Goal: Use online tool/utility

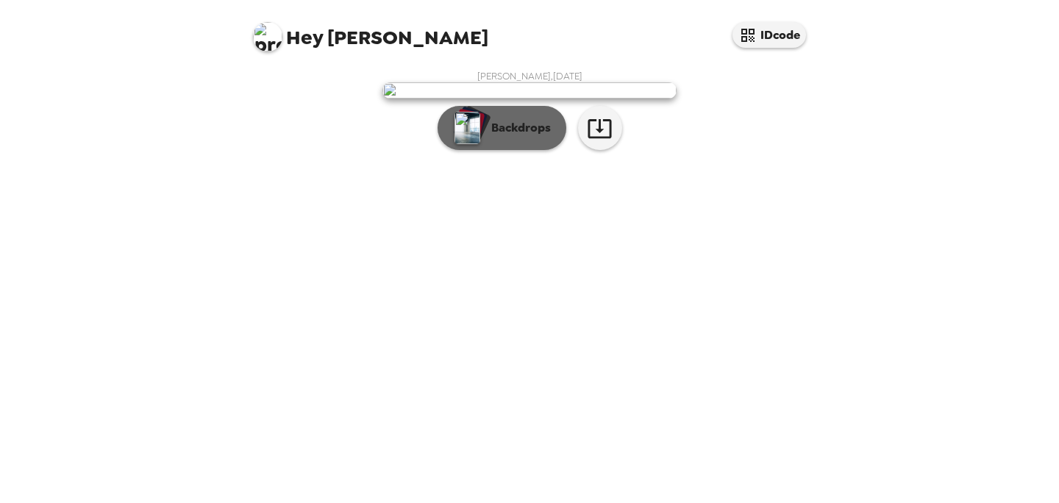
click at [518, 137] on p "Backdrops" at bounding box center [517, 128] width 67 height 18
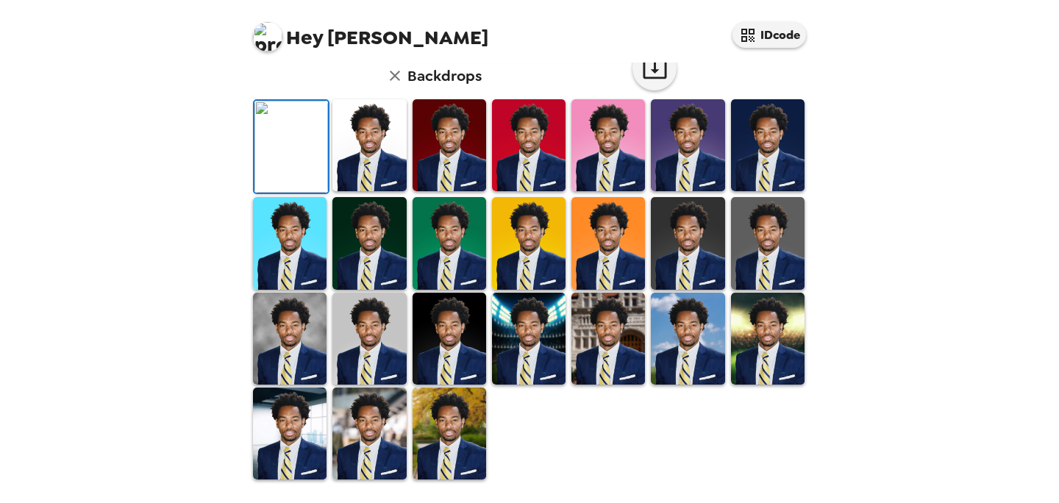
scroll to position [296, 0]
click at [787, 289] on img at bounding box center [768, 243] width 74 height 92
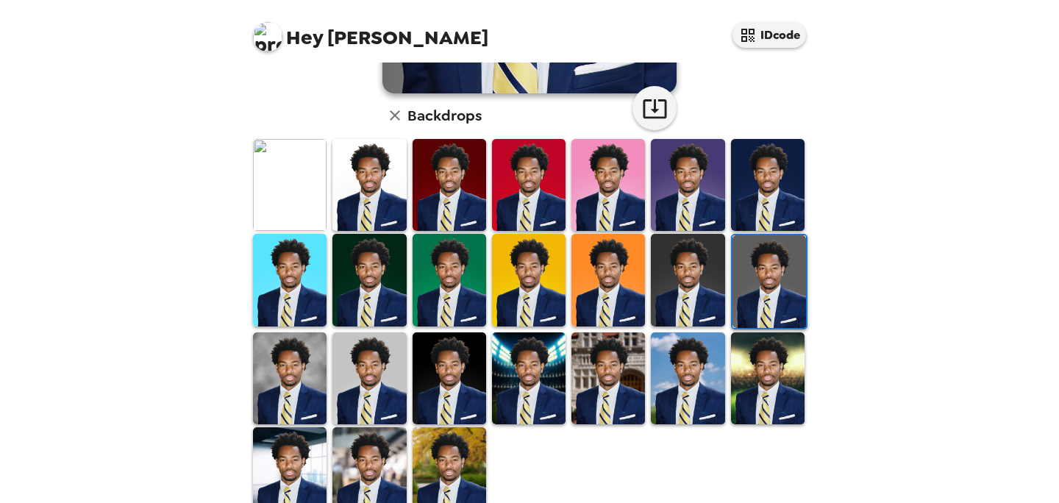
scroll to position [362, 0]
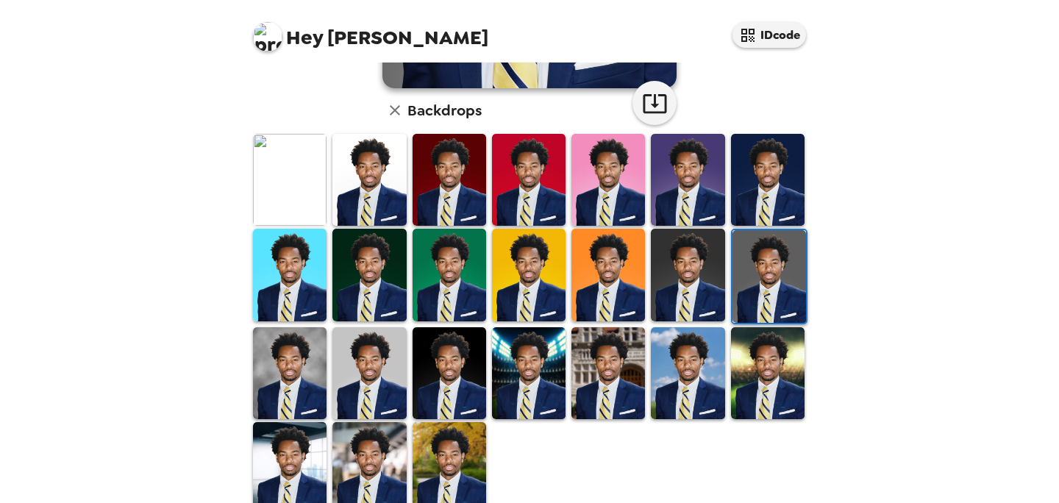
click at [393, 457] on img at bounding box center [369, 468] width 74 height 92
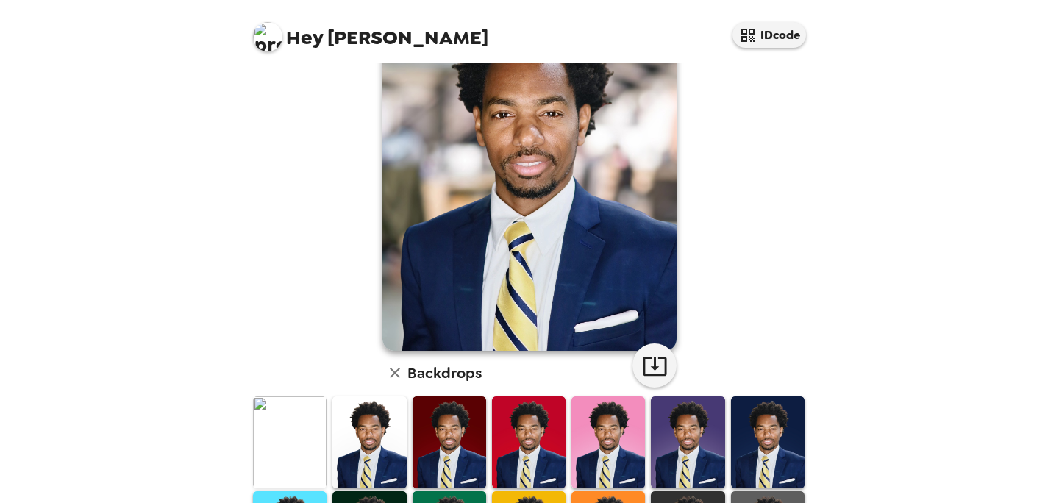
scroll to position [102, 0]
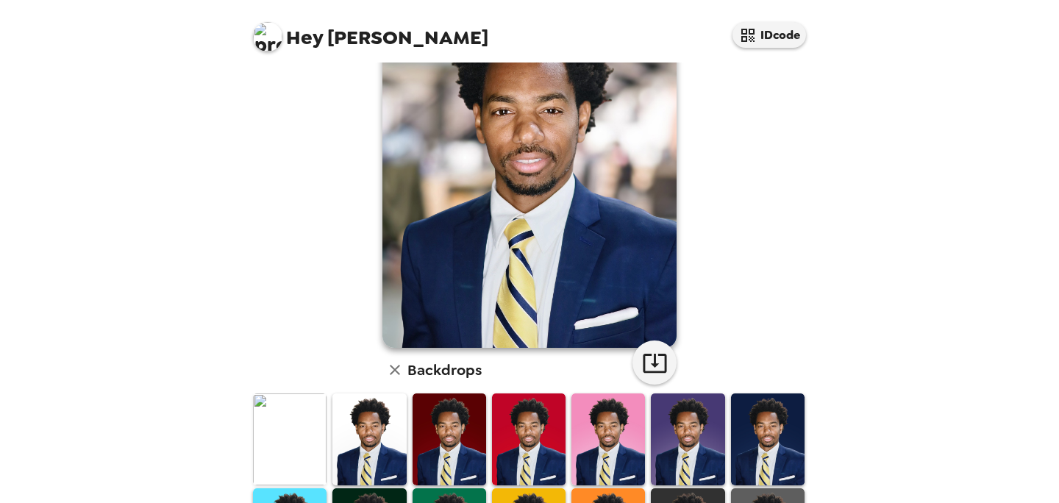
click at [476, 432] on img at bounding box center [450, 439] width 74 height 92
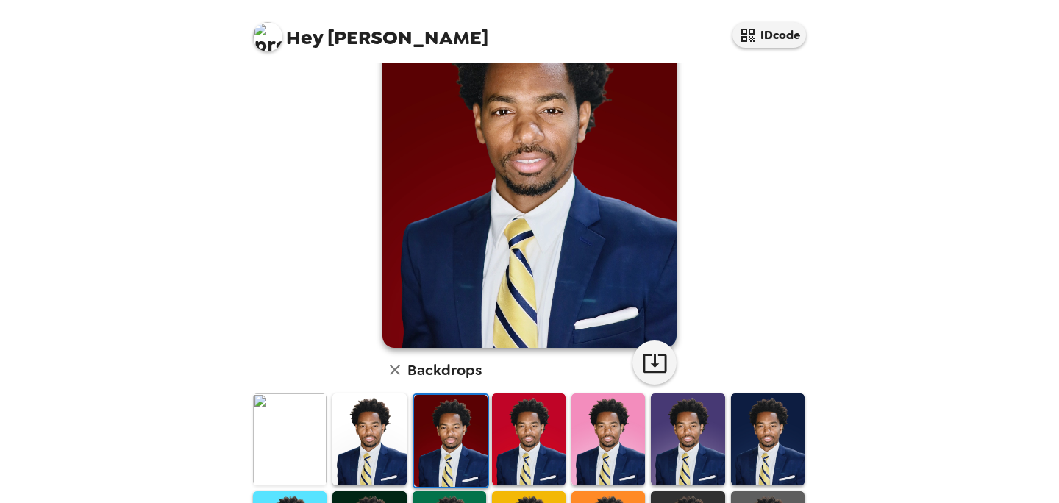
click at [662, 422] on img at bounding box center [688, 439] width 74 height 92
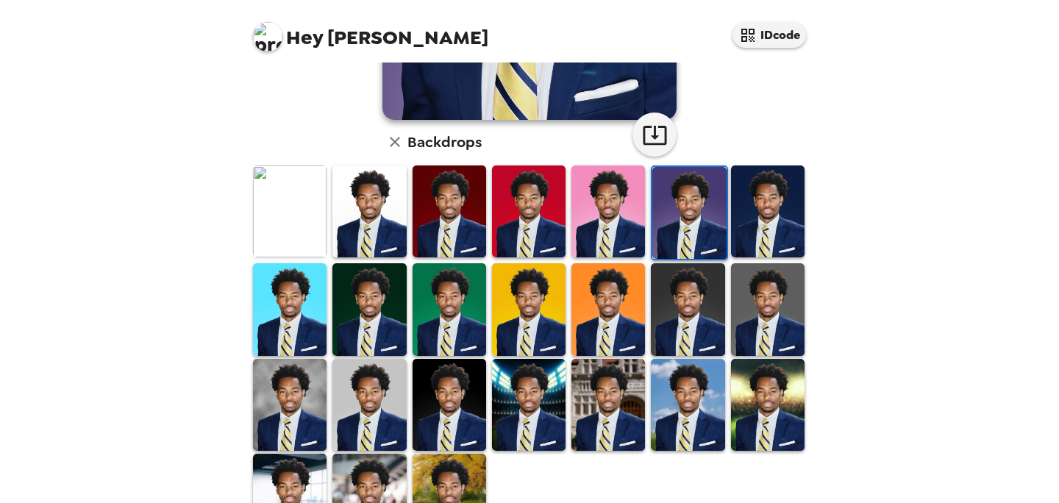
scroll to position [343, 0]
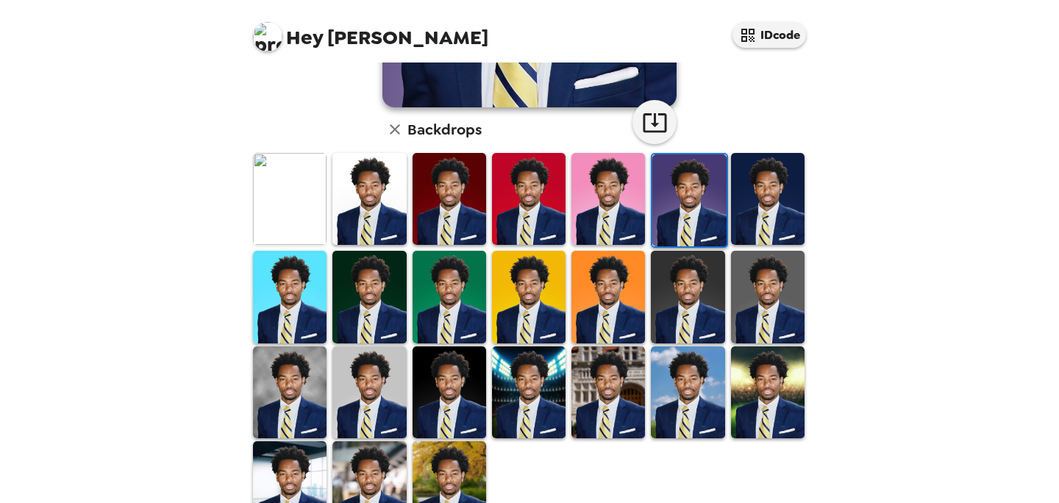
click at [474, 389] on img at bounding box center [450, 392] width 74 height 92
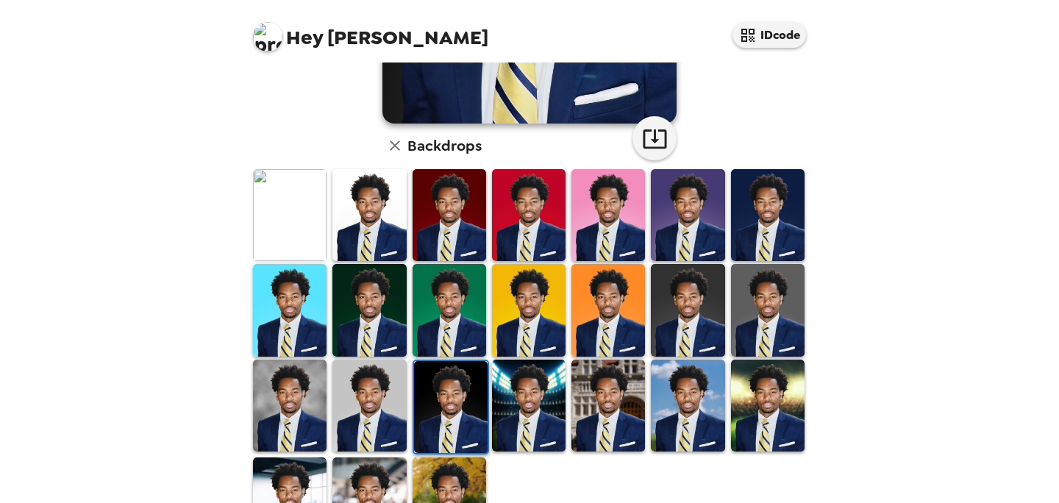
scroll to position [352, 0]
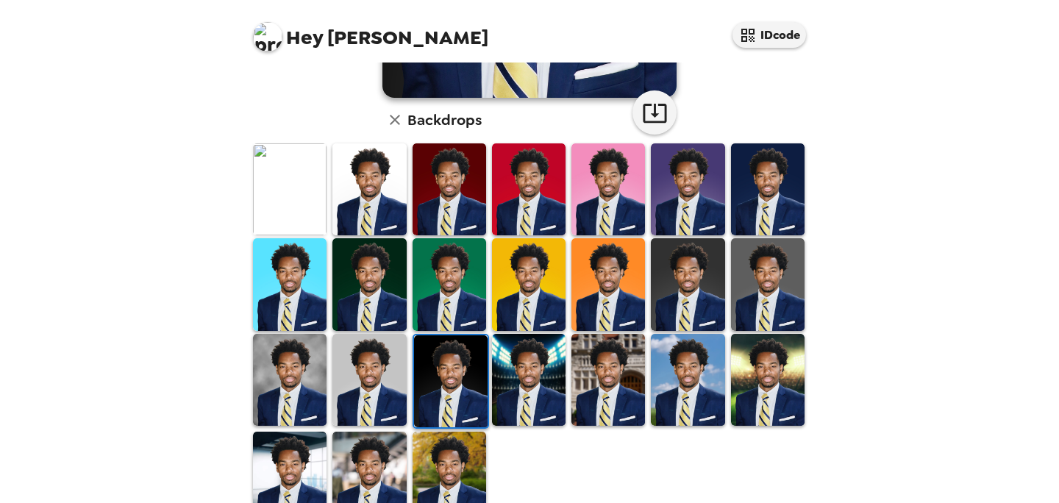
click at [671, 258] on img at bounding box center [688, 284] width 74 height 92
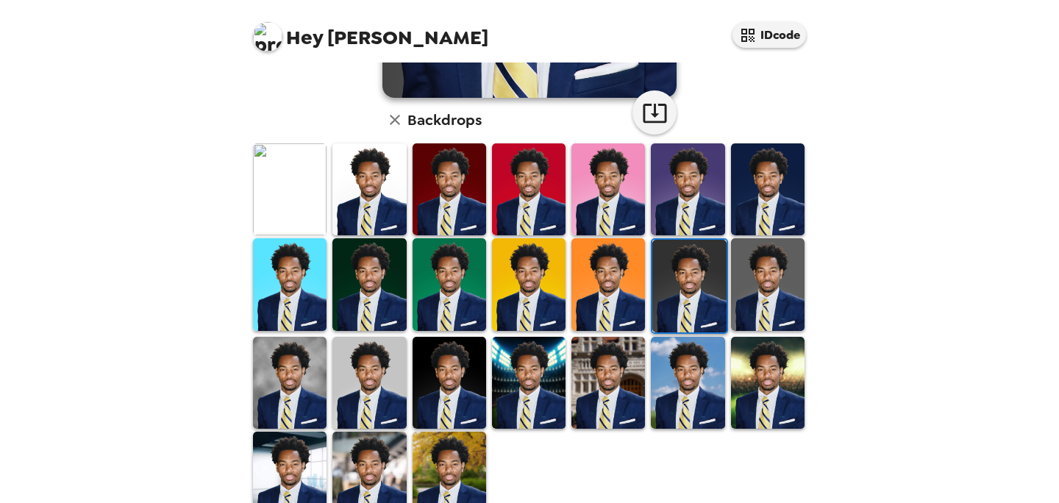
scroll to position [397, 0]
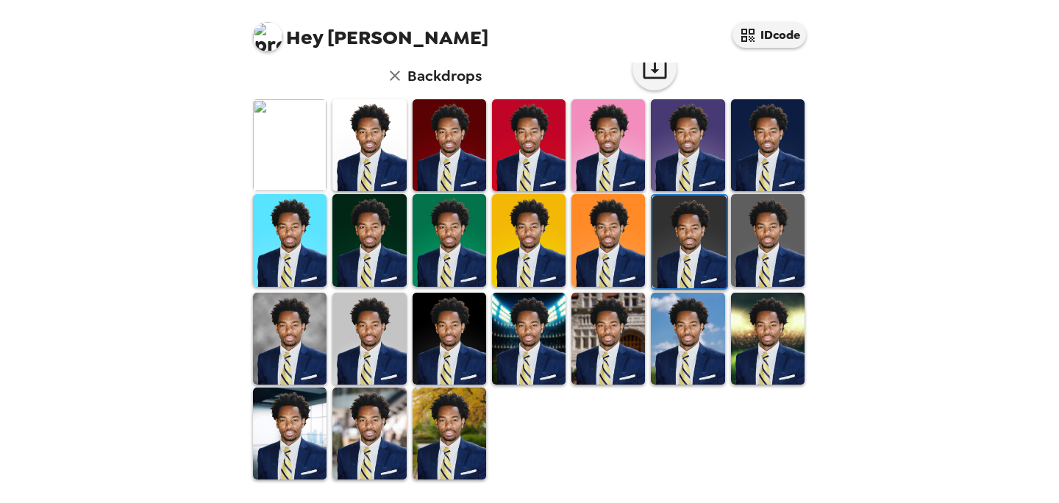
click at [313, 326] on img at bounding box center [290, 339] width 74 height 92
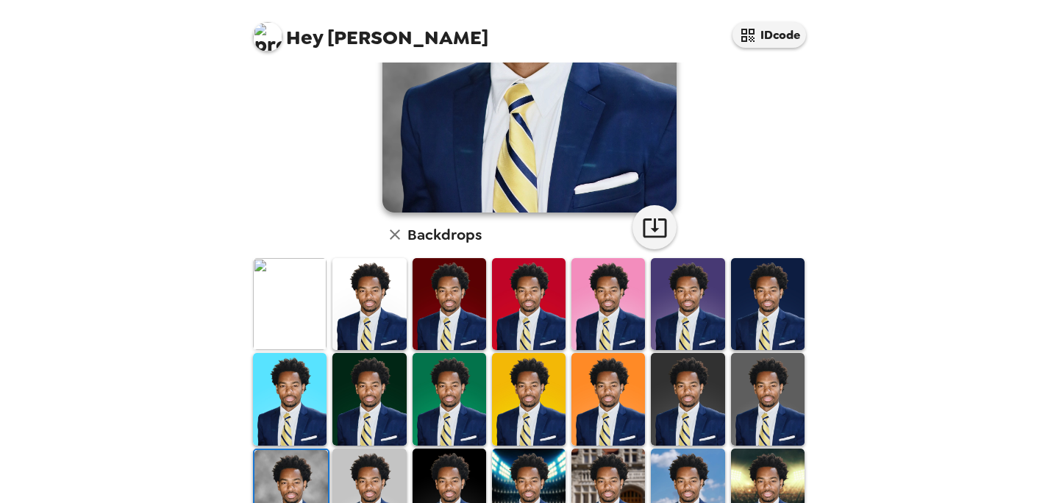
scroll to position [243, 0]
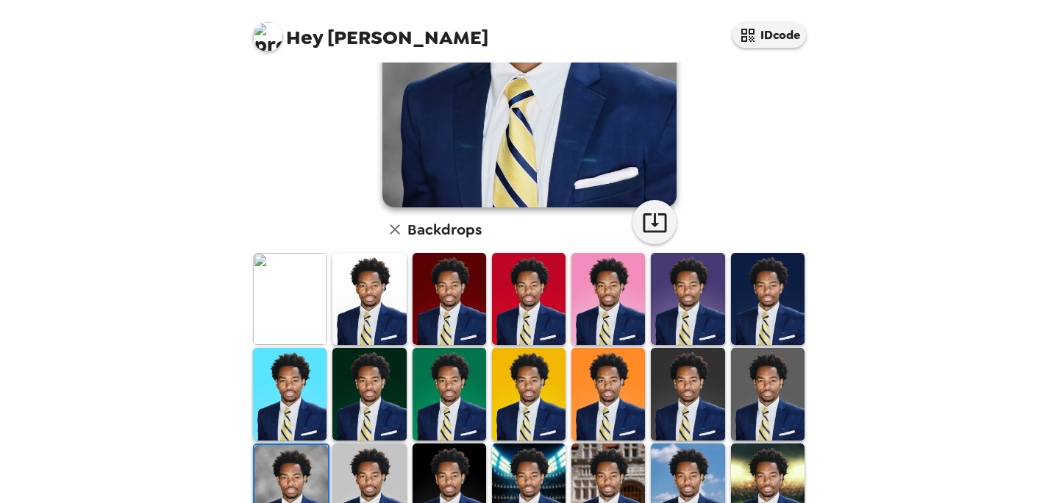
click at [715, 378] on img at bounding box center [688, 394] width 74 height 92
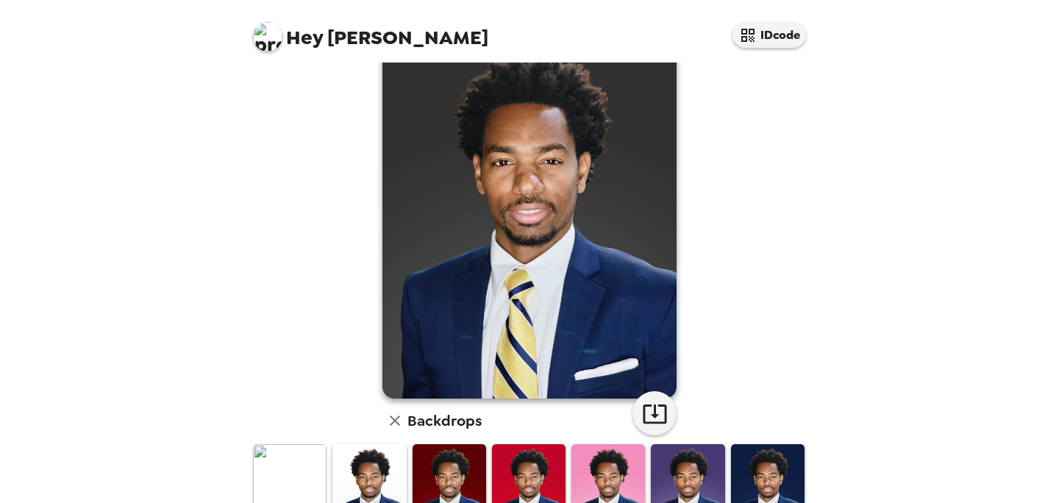
scroll to position [0, 0]
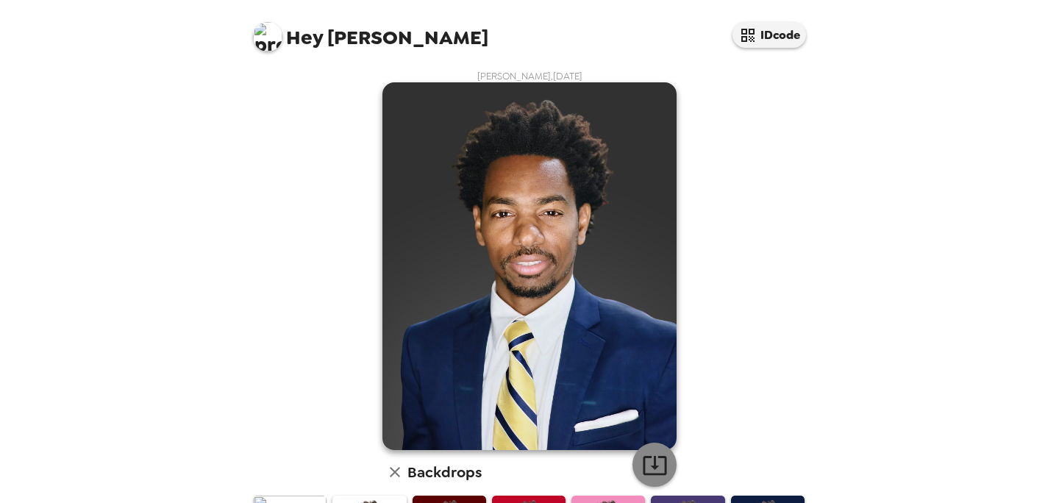
click at [652, 466] on icon "button" at bounding box center [655, 465] width 24 height 19
